Goal: Obtain resource: Obtain resource

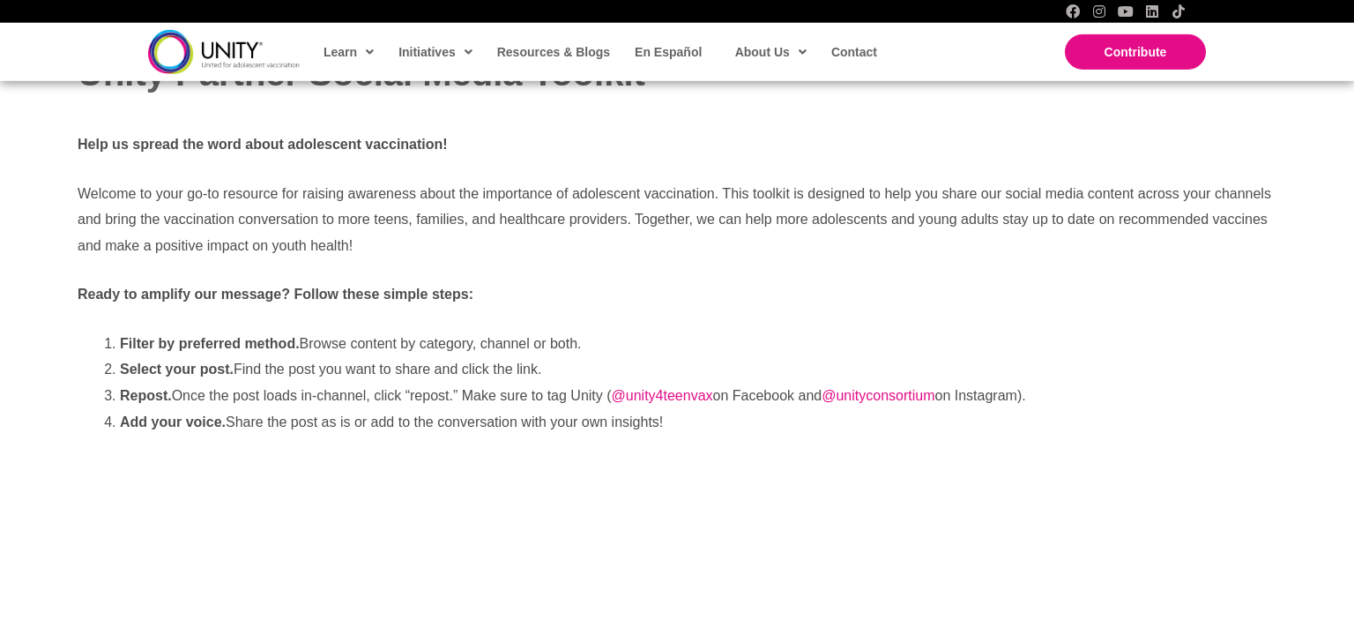
scroll to position [186, 0]
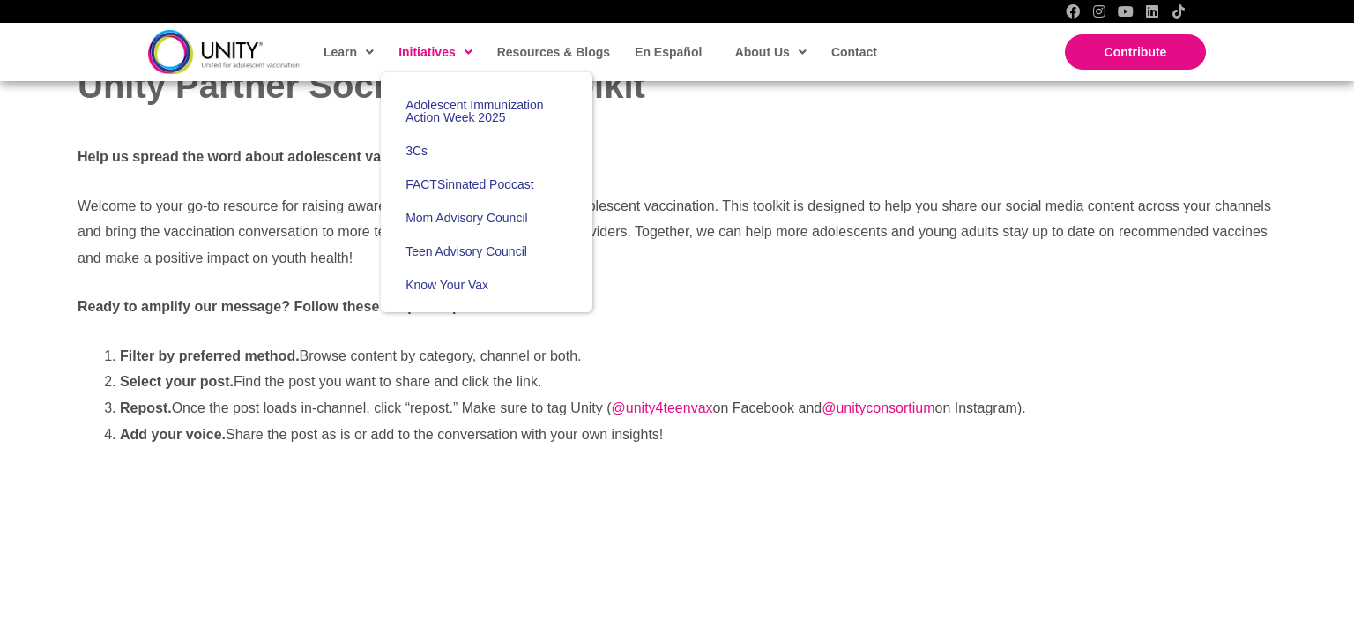
click at [419, 47] on span "Initiatives" at bounding box center [435, 52] width 74 height 26
click at [450, 55] on span "Initiatives" at bounding box center [435, 52] width 74 height 26
click at [442, 100] on span "Adolescent Immunization Action Week 2025" at bounding box center [474, 111] width 138 height 26
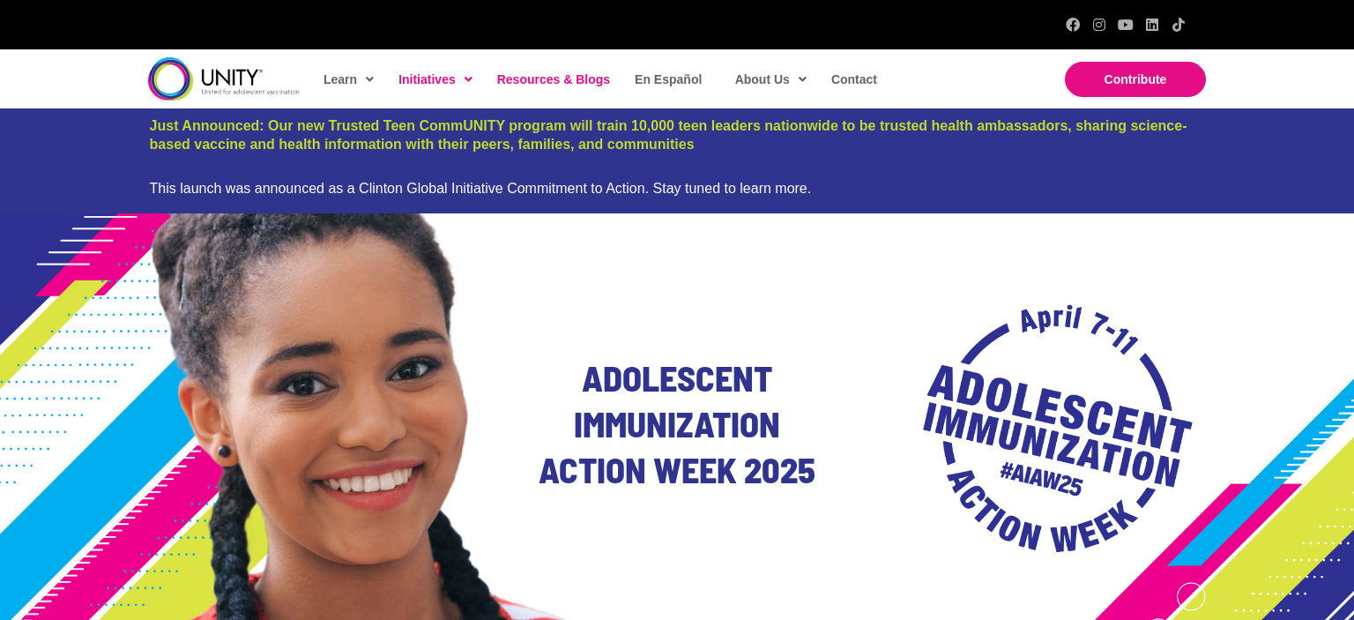
click at [538, 89] on link "Resources & Blogs" at bounding box center [552, 79] width 129 height 41
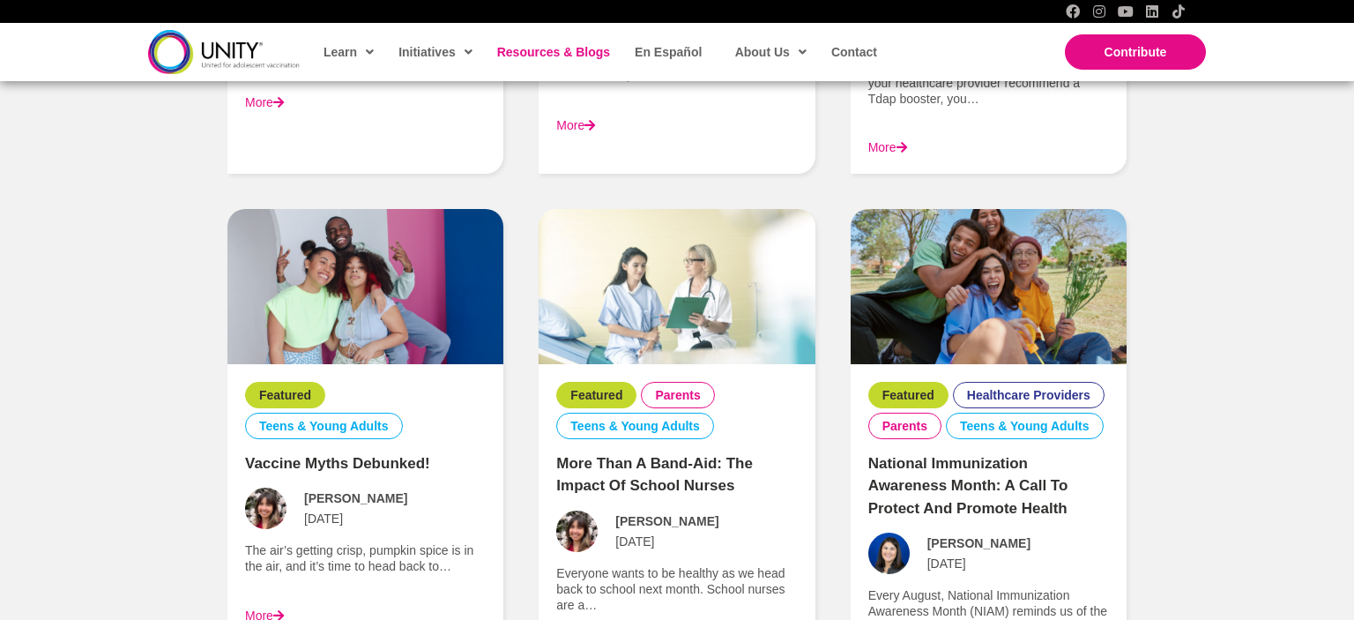
scroll to position [2420, 0]
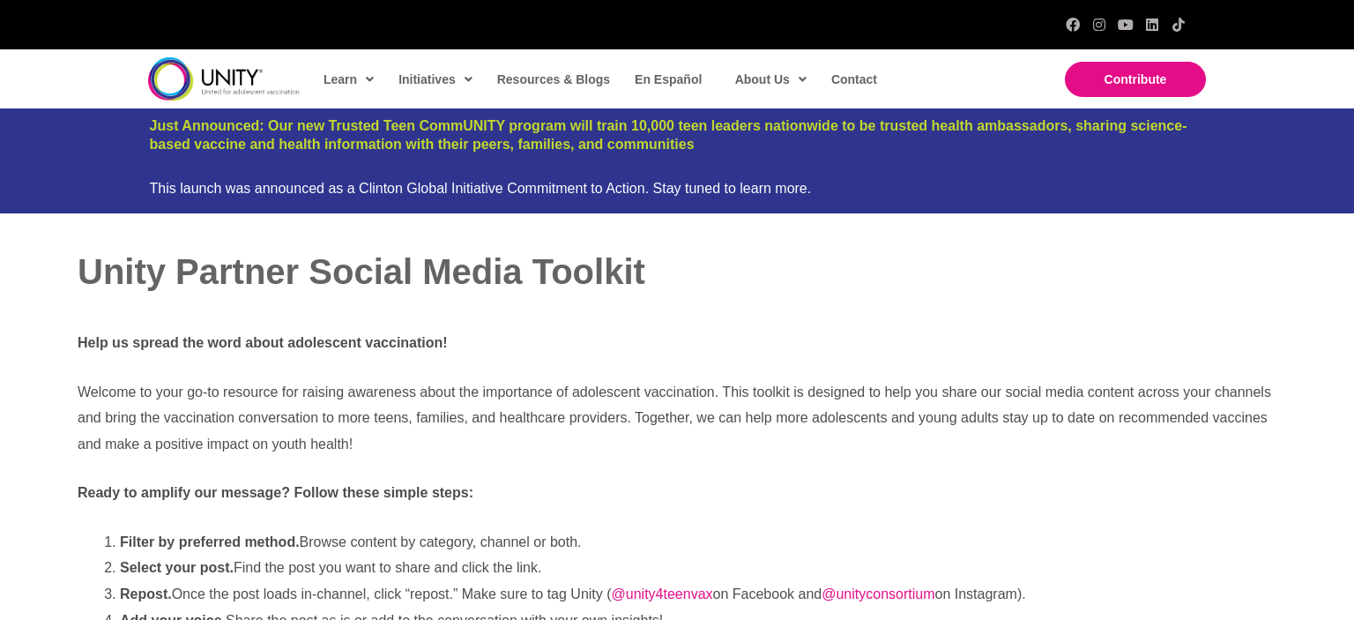
scroll to position [186, 0]
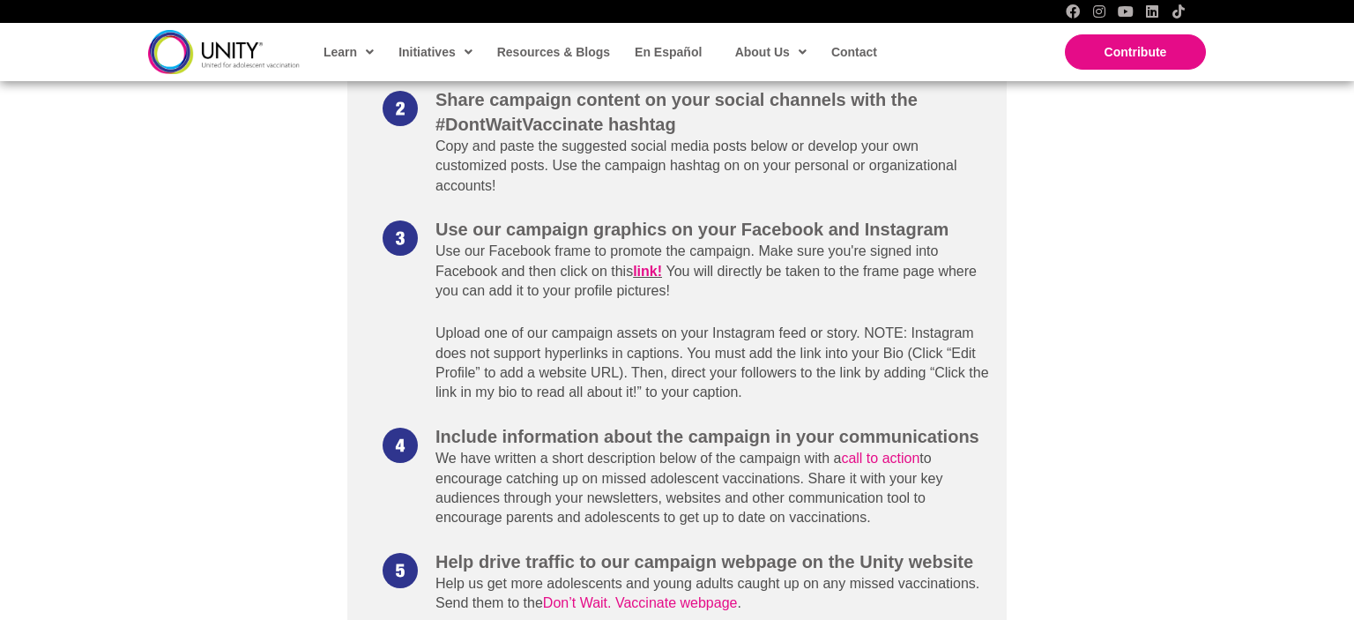
scroll to position [1396, 0]
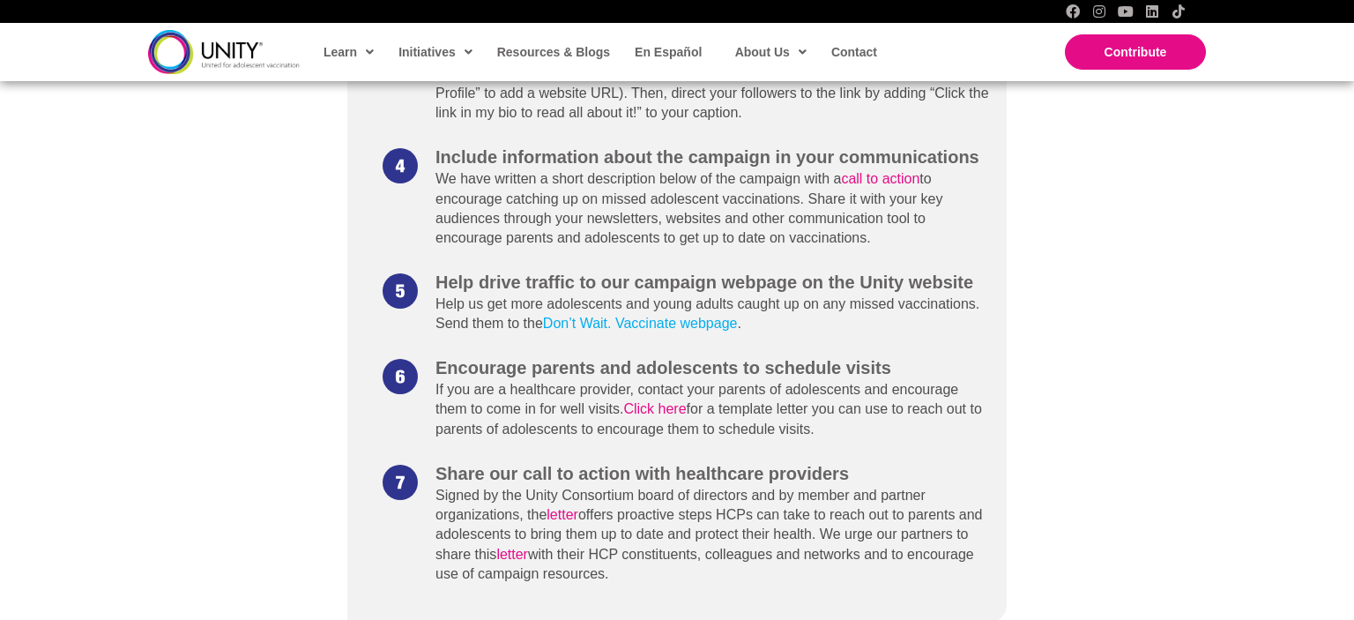
click at [673, 331] on link "Don’t Wait. Vaccinate webpage" at bounding box center [640, 323] width 195 height 15
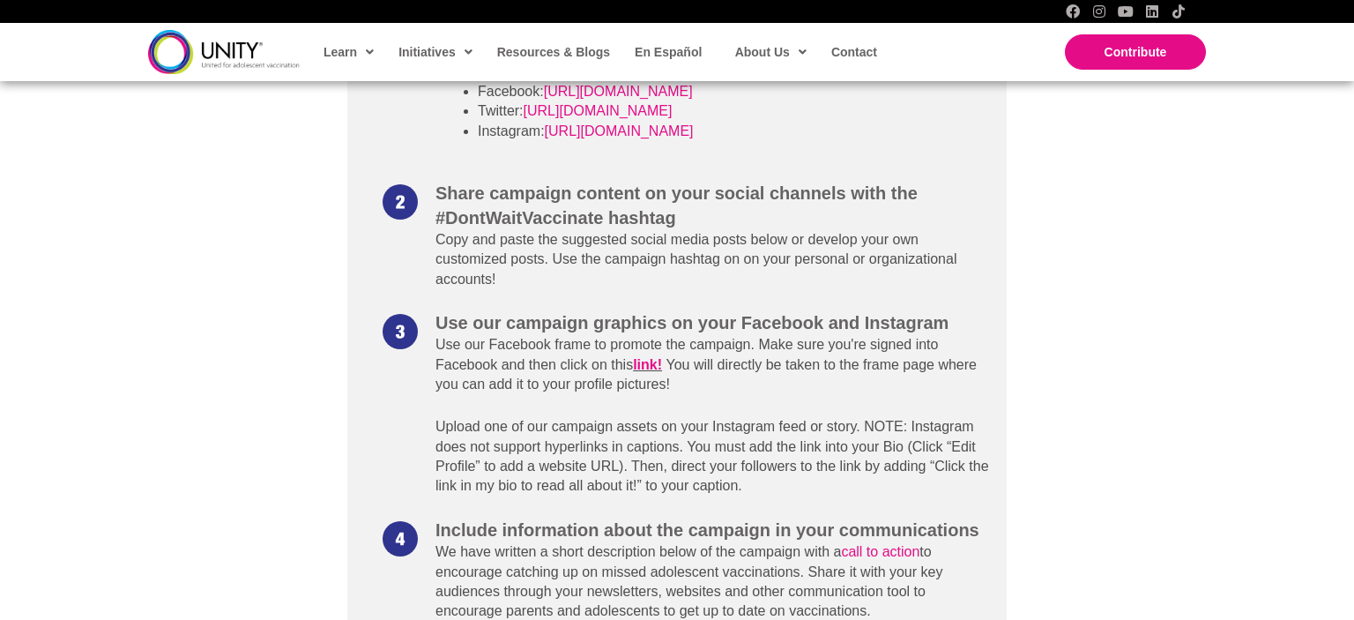
scroll to position [744, 0]
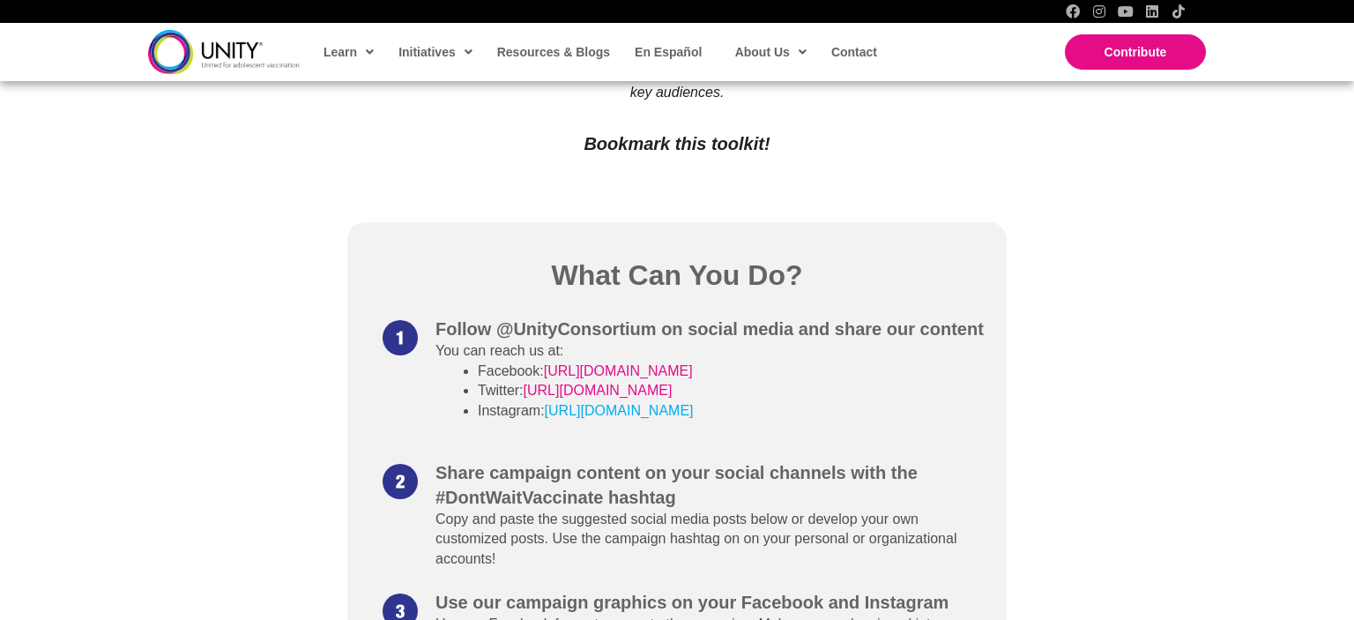
click at [652, 405] on link "[URL][DOMAIN_NAME]" at bounding box center [619, 410] width 149 height 15
